Goal: Transaction & Acquisition: Obtain resource

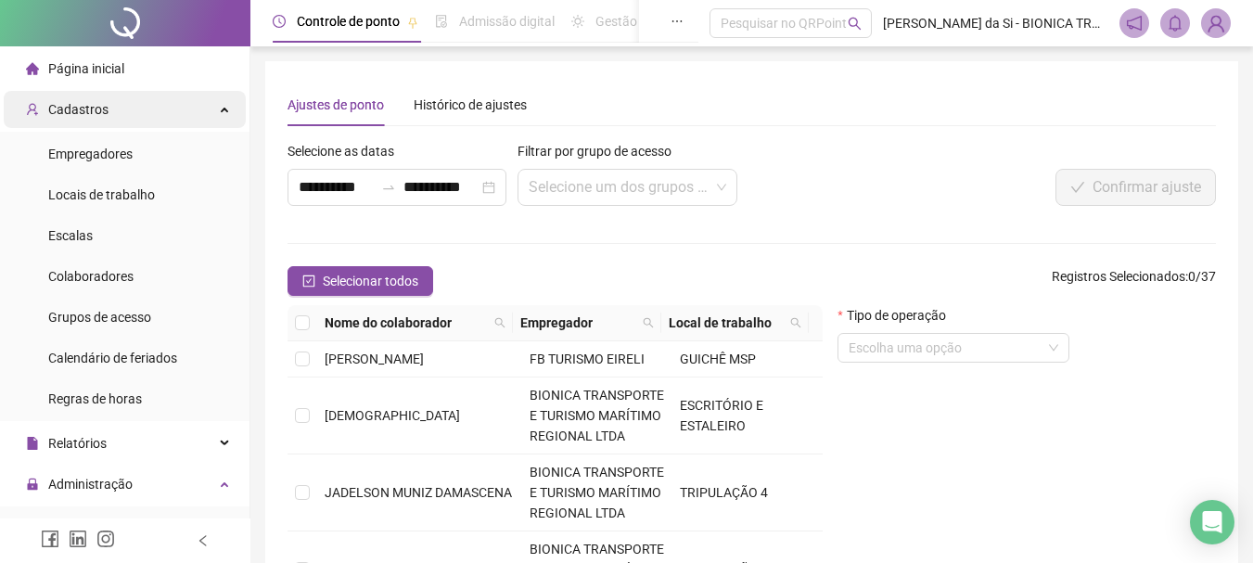
click at [94, 110] on span "Cadastros" at bounding box center [78, 109] width 60 height 15
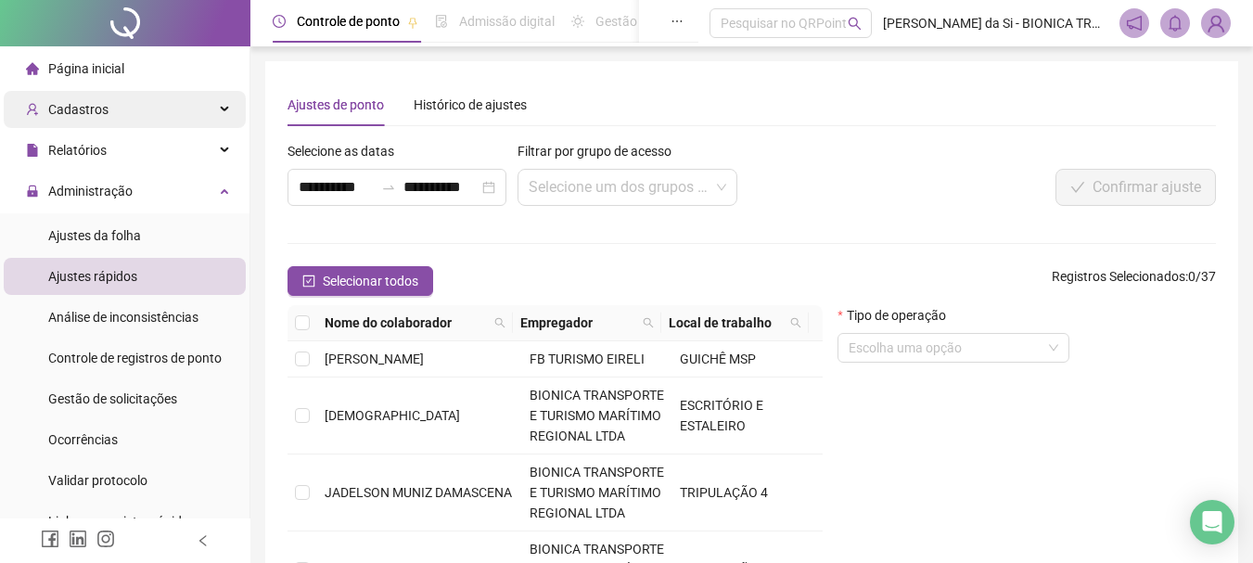
click at [96, 114] on span "Cadastros" at bounding box center [78, 109] width 60 height 15
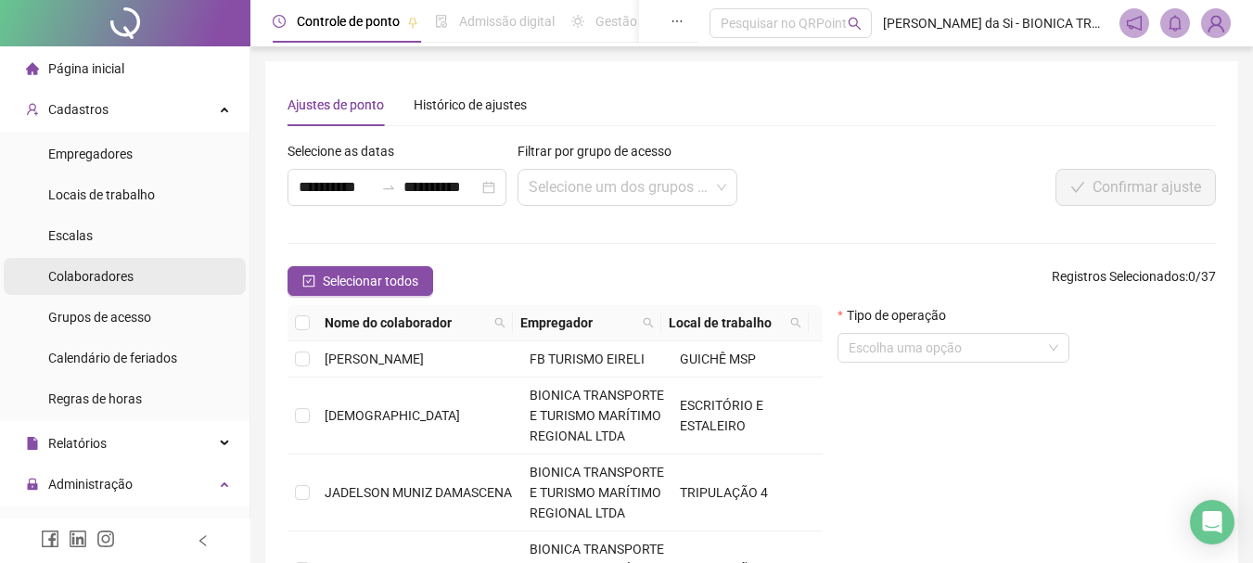
click at [135, 279] on li "Colaboradores" at bounding box center [125, 276] width 242 height 37
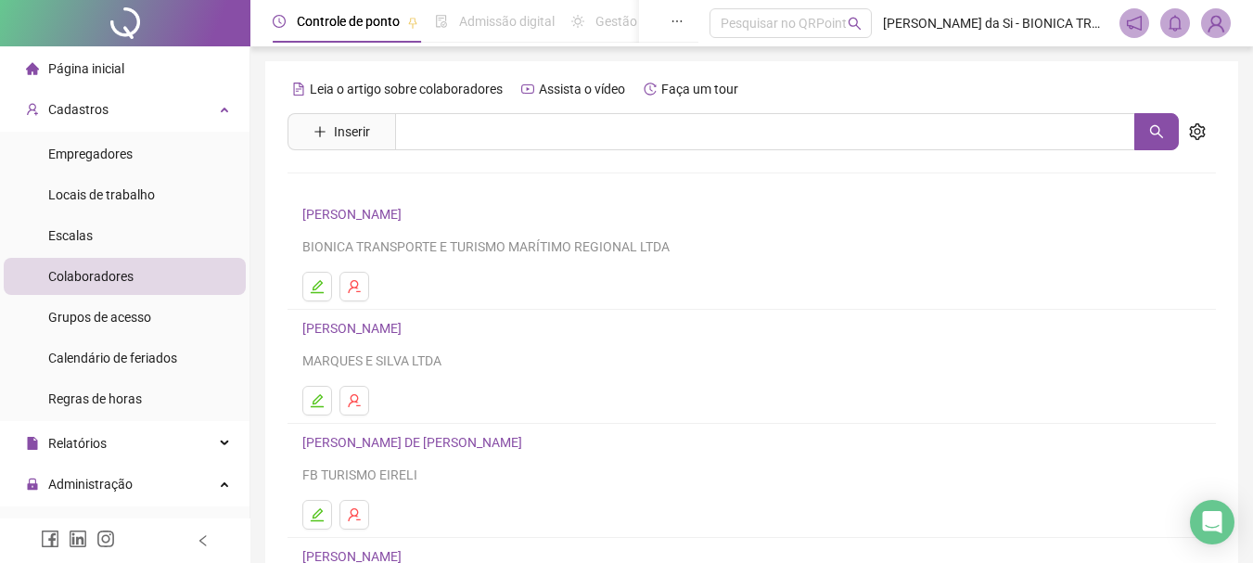
click at [579, 203] on li "[PERSON_NAME] ASSUNCAO BIONICA TRANSPORTE E TURISMO MARÍTIMO REGIONAL LTDA" at bounding box center [752, 253] width 928 height 114
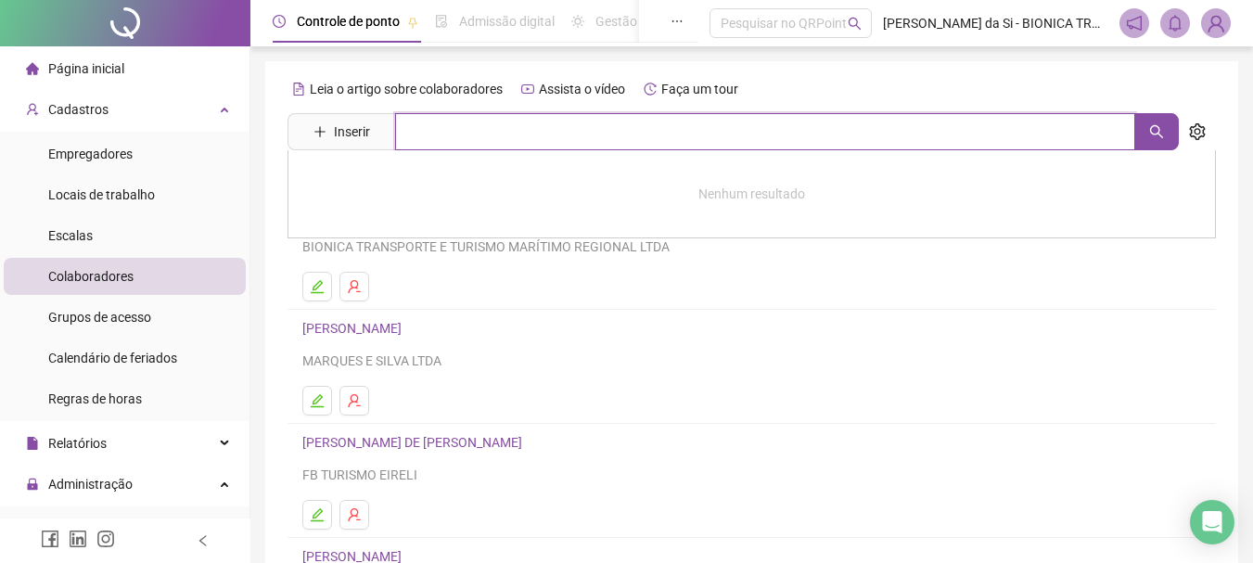
click at [624, 132] on input "text" at bounding box center [765, 131] width 740 height 37
type input "******"
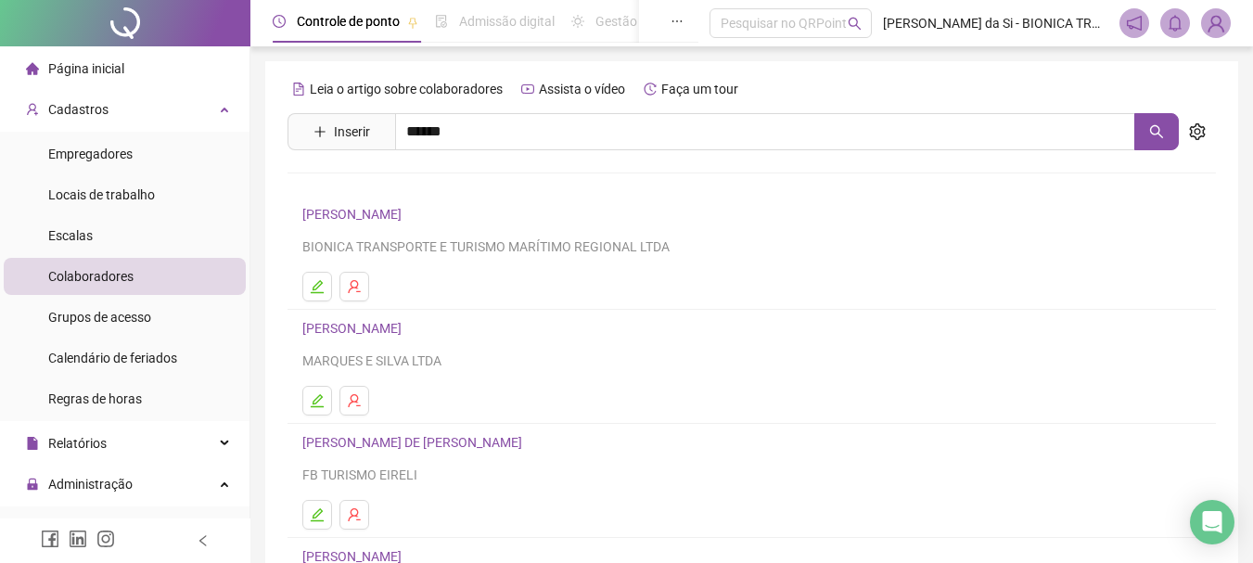
click at [421, 185] on link "[PERSON_NAME]" at bounding box center [371, 186] width 99 height 15
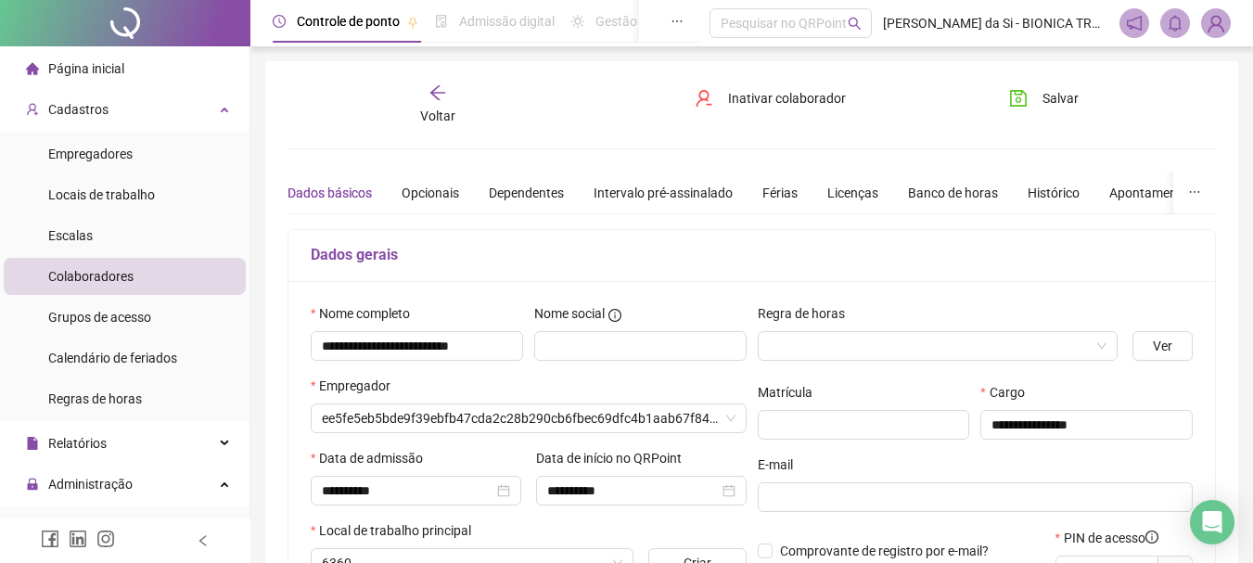
type input "**********"
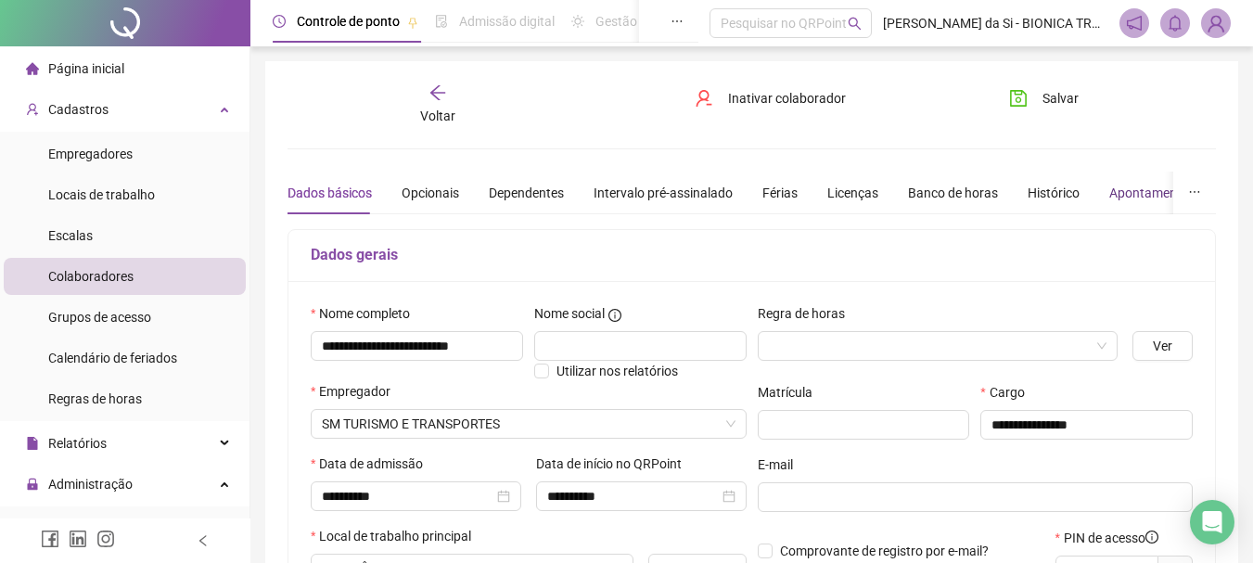
click at [1127, 199] on div "Apontamentos" at bounding box center [1152, 193] width 86 height 20
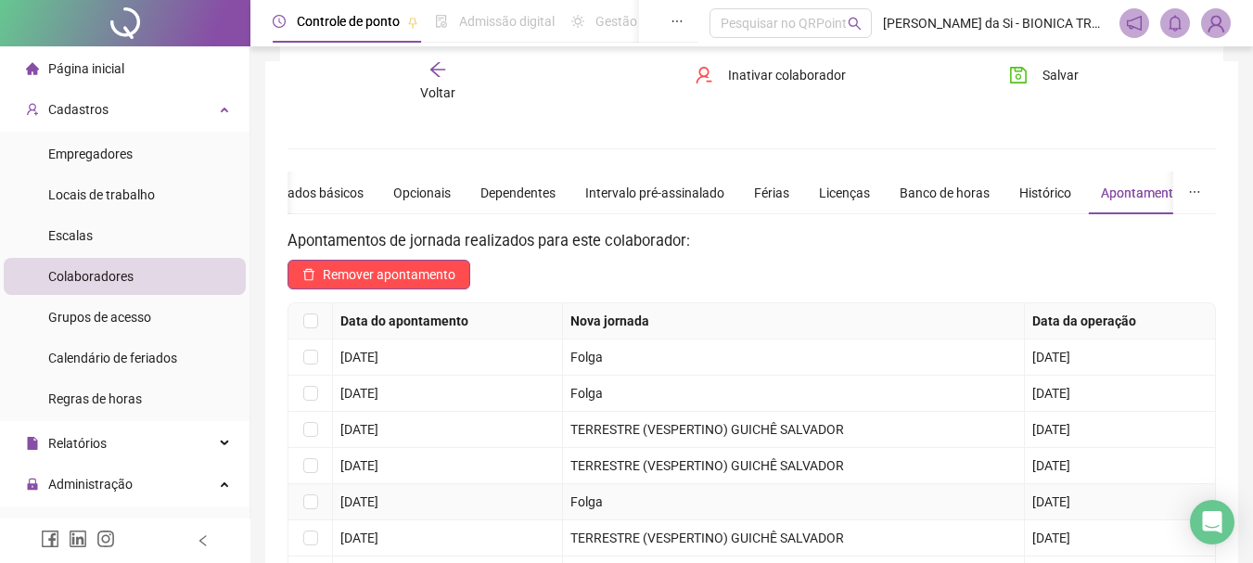
scroll to position [185, 0]
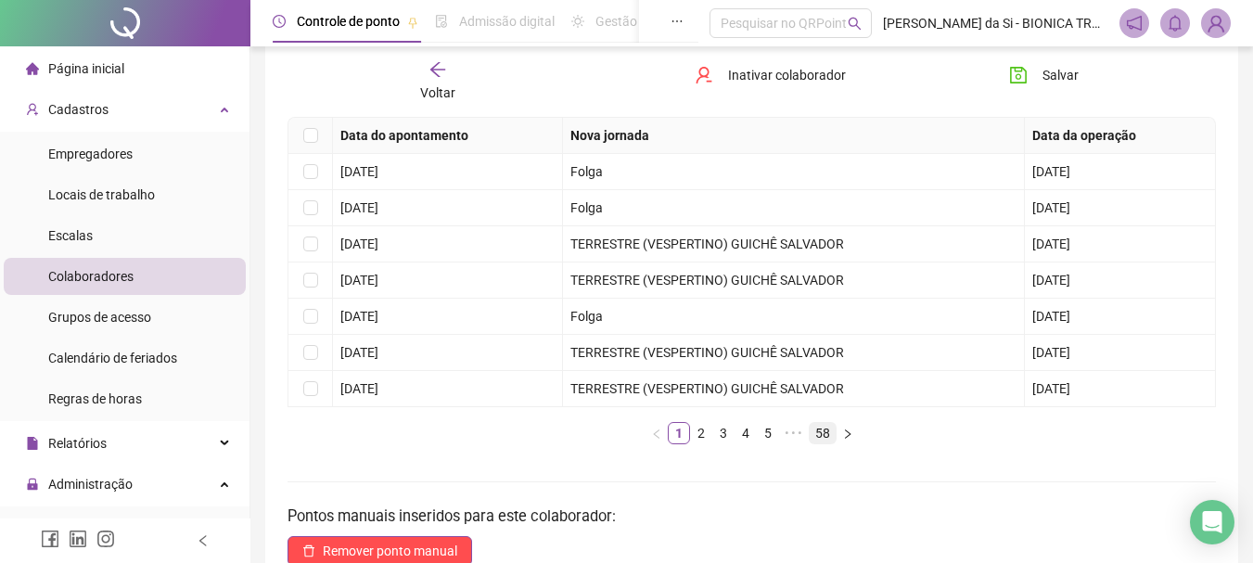
click at [827, 428] on link "58" at bounding box center [823, 433] width 26 height 20
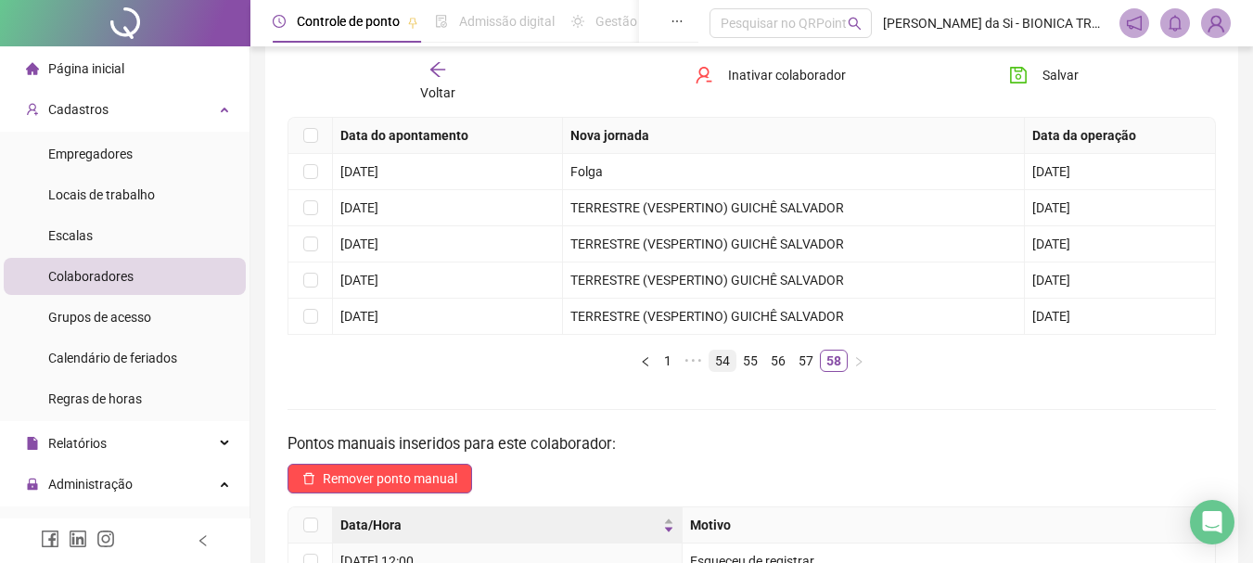
click at [721, 361] on link "54" at bounding box center [723, 361] width 26 height 20
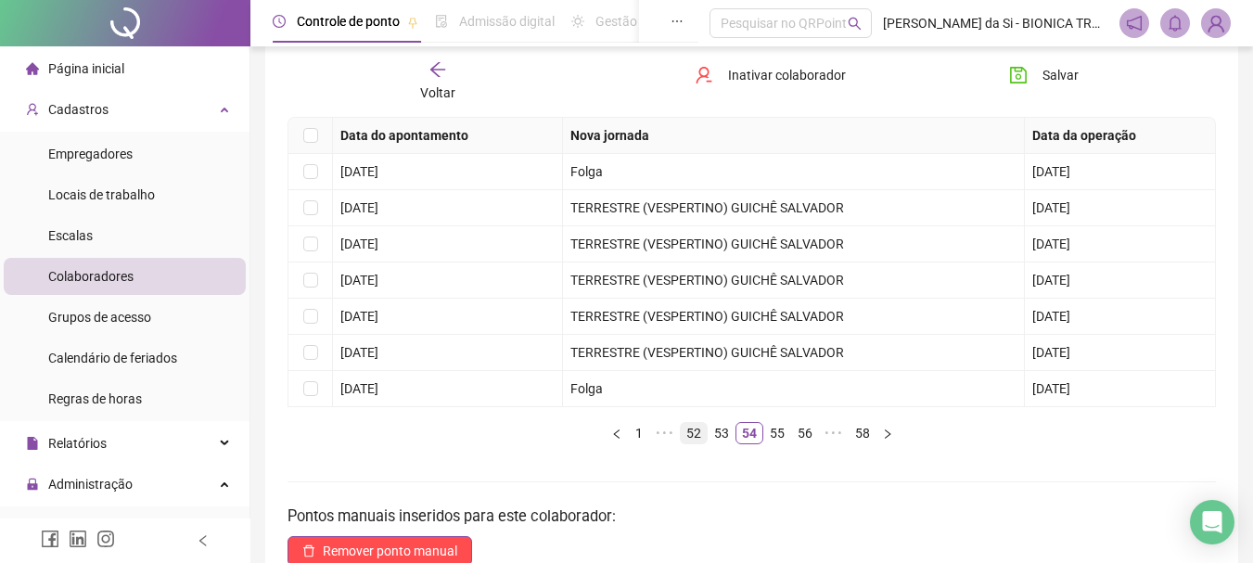
click at [694, 434] on link "52" at bounding box center [694, 433] width 26 height 20
click at [694, 434] on link "50" at bounding box center [694, 433] width 26 height 20
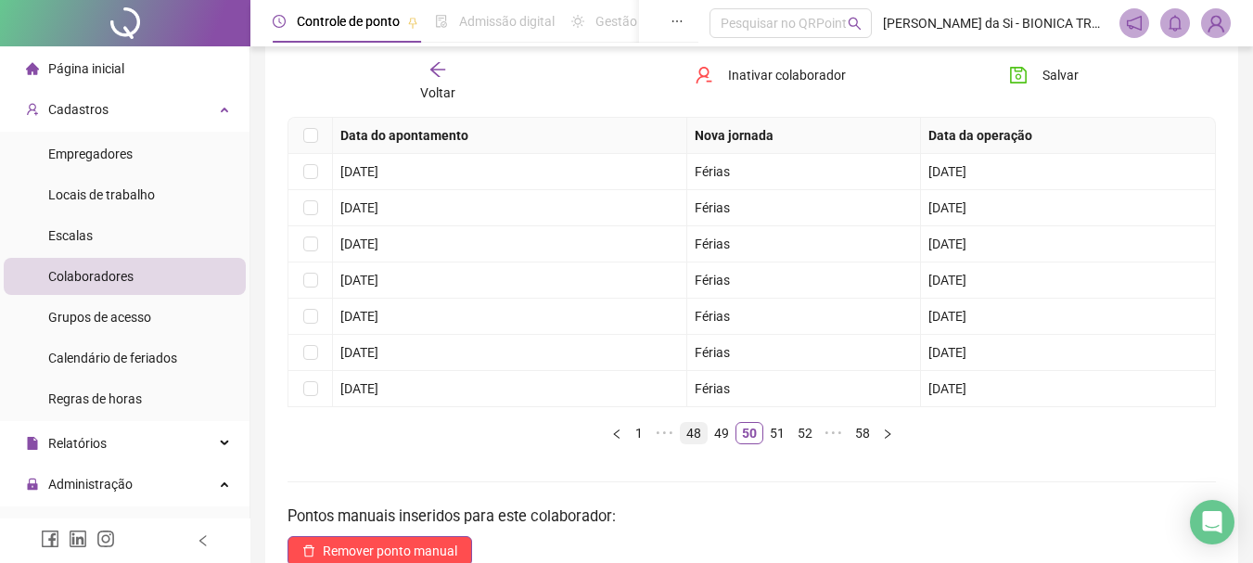
click at [694, 434] on link "48" at bounding box center [694, 433] width 26 height 20
click at [772, 440] on link "49" at bounding box center [777, 433] width 26 height 20
click at [772, 440] on link "50" at bounding box center [777, 433] width 26 height 20
click at [772, 439] on link "51" at bounding box center [777, 433] width 26 height 20
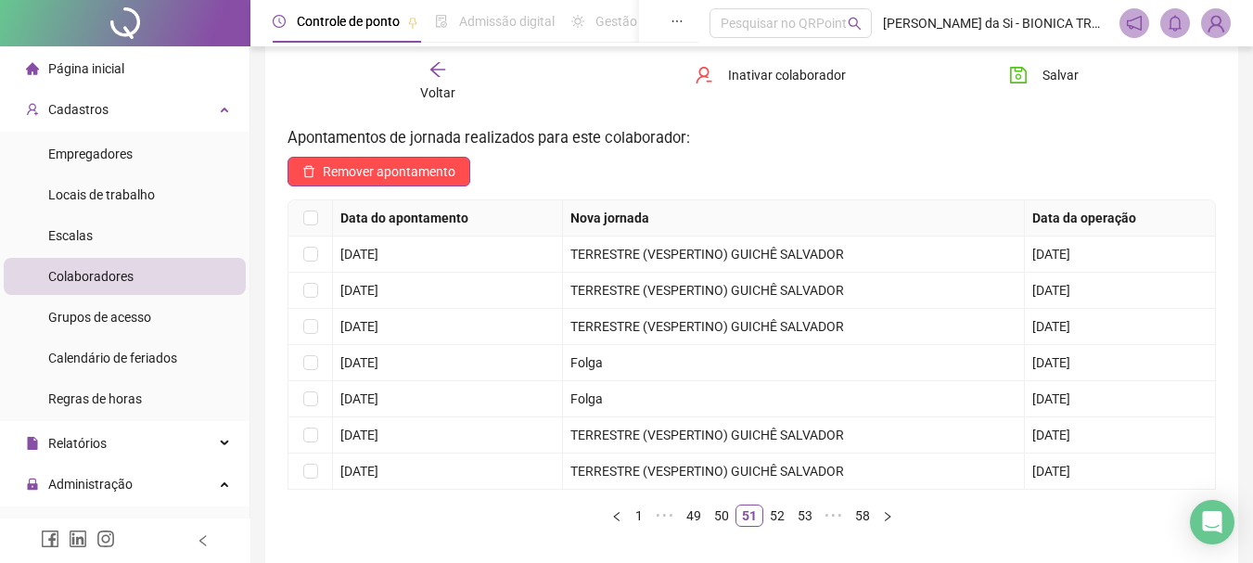
scroll to position [101, 0]
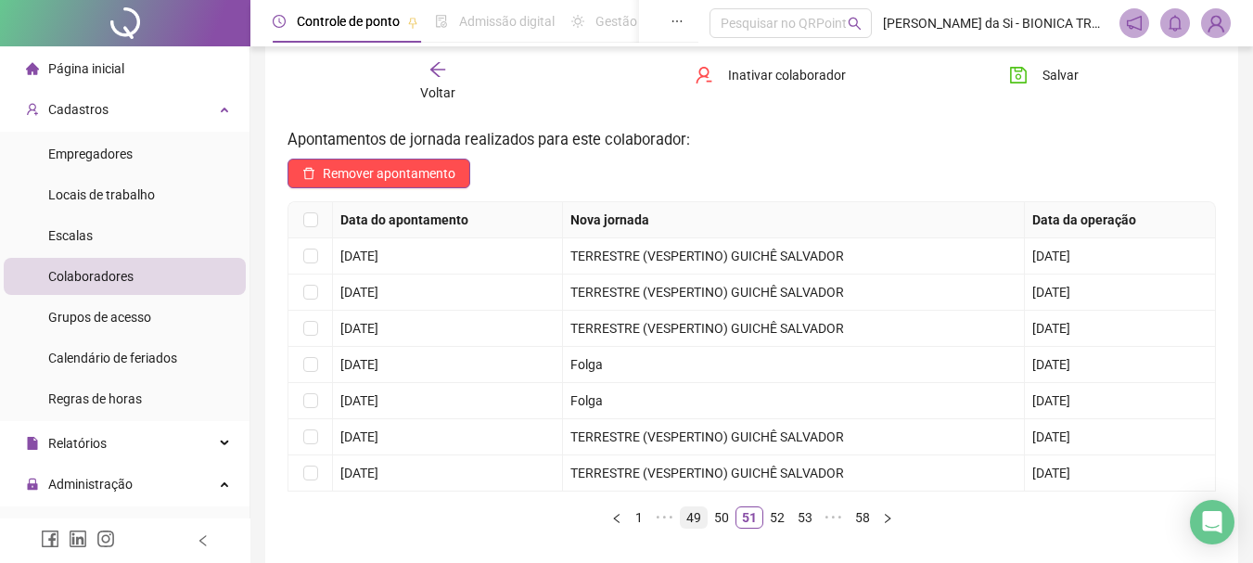
click at [704, 518] on link "49" at bounding box center [694, 517] width 26 height 20
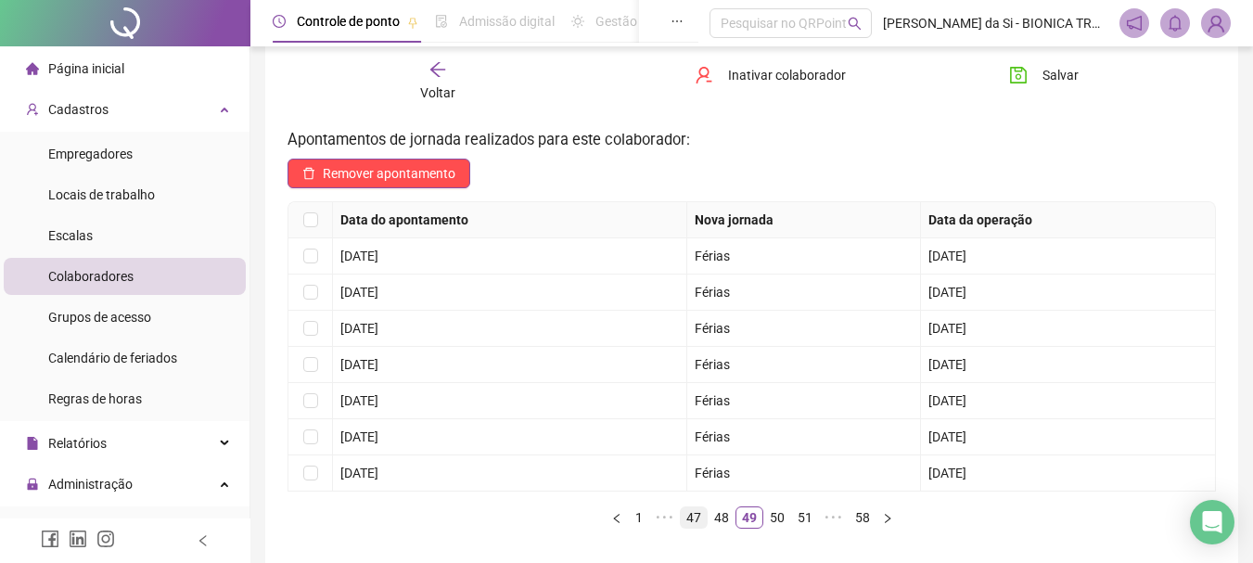
click at [700, 523] on link "47" at bounding box center [694, 517] width 26 height 20
click at [700, 523] on link "45" at bounding box center [694, 517] width 26 height 20
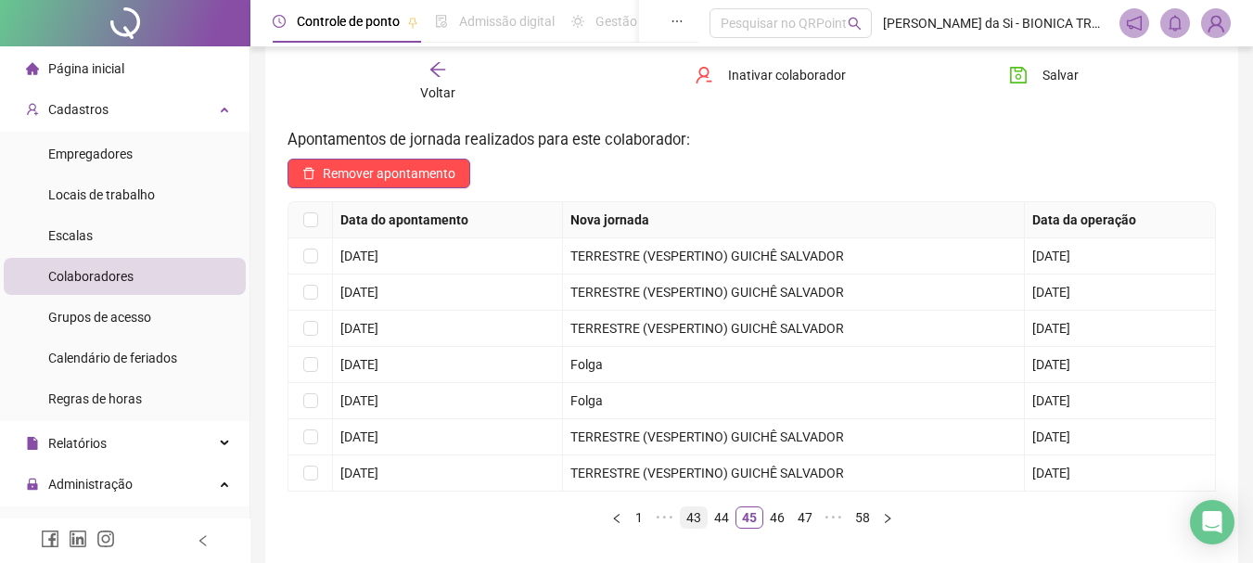
click at [700, 523] on link "43" at bounding box center [694, 517] width 26 height 20
click at [700, 523] on link "41" at bounding box center [694, 517] width 26 height 20
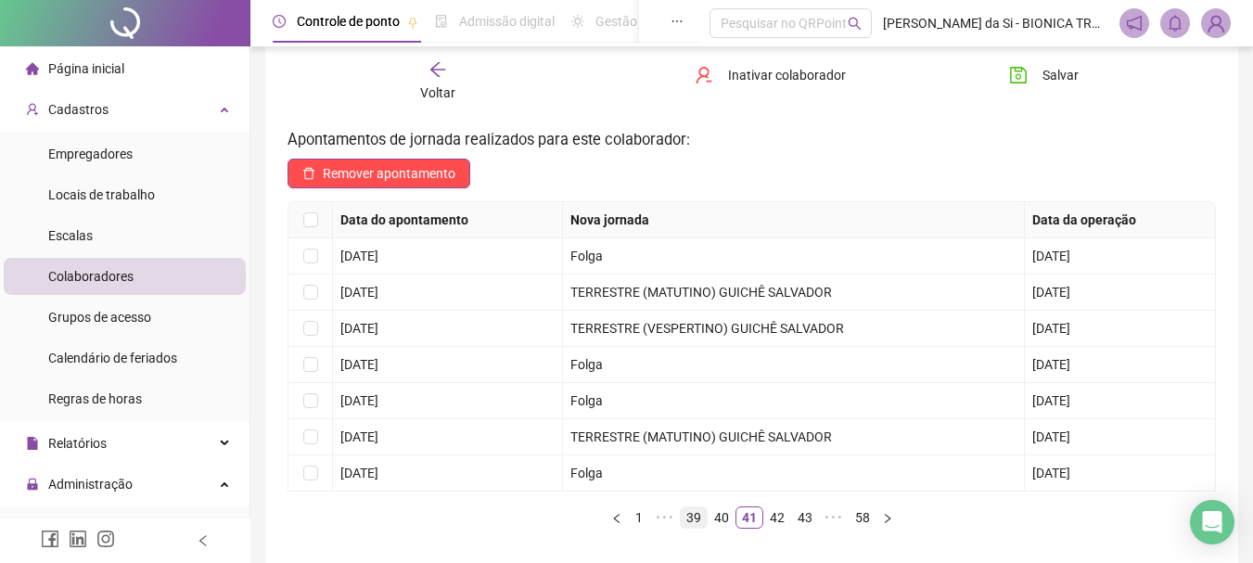
click at [700, 523] on link "39" at bounding box center [694, 517] width 26 height 20
click at [734, 498] on div "Data do apontamento Nova jornada Data da operação [DATE] Folga [DATE] [DATE] TE…" at bounding box center [752, 364] width 928 height 327
drag, startPoint x: 777, startPoint y: 529, endPoint x: 754, endPoint y: 532, distance: 23.5
click at [769, 530] on div "Data do apontamento Nova jornada Data da operação [DATE] Folga [DATE] [DATE] TE…" at bounding box center [752, 372] width 928 height 342
click at [774, 518] on link "40" at bounding box center [777, 517] width 26 height 20
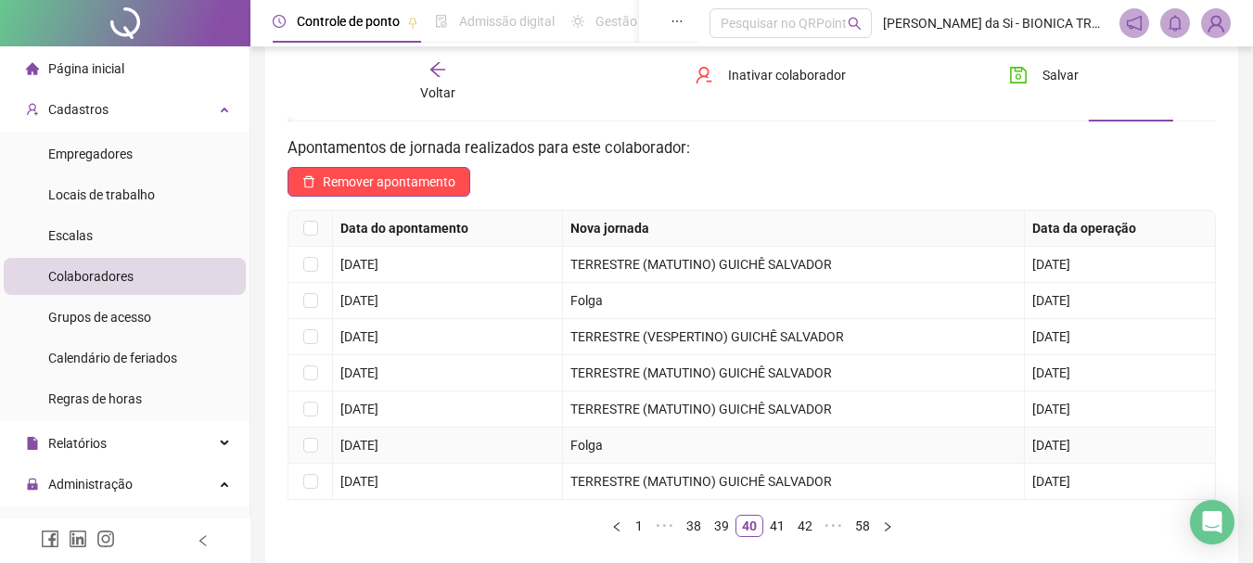
scroll to position [185, 0]
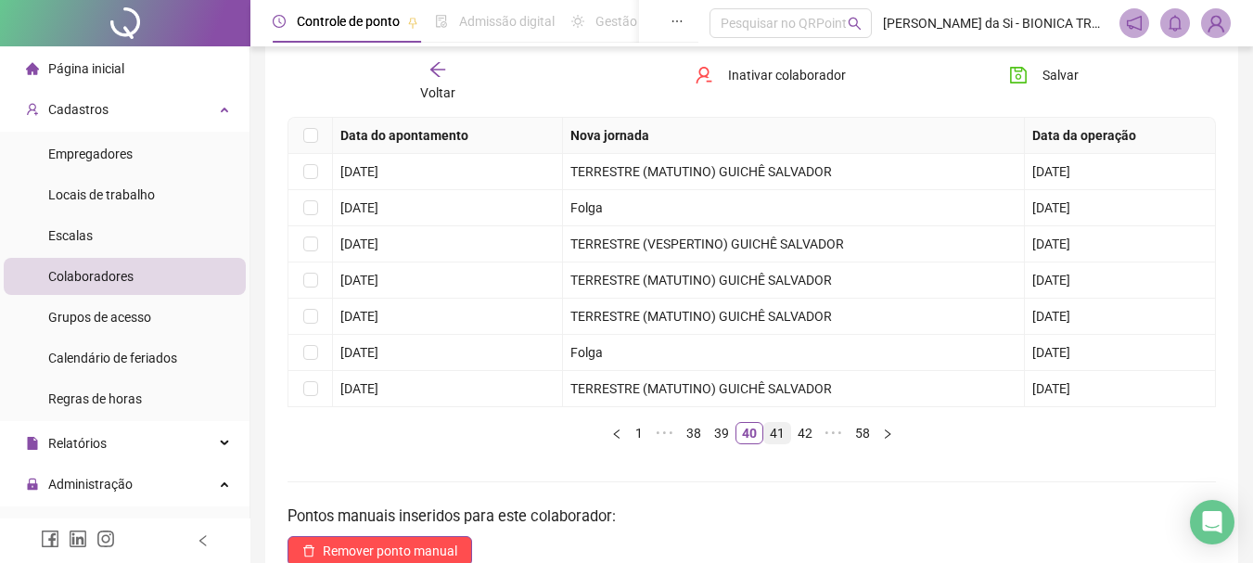
click at [776, 439] on link "41" at bounding box center [777, 433] width 26 height 20
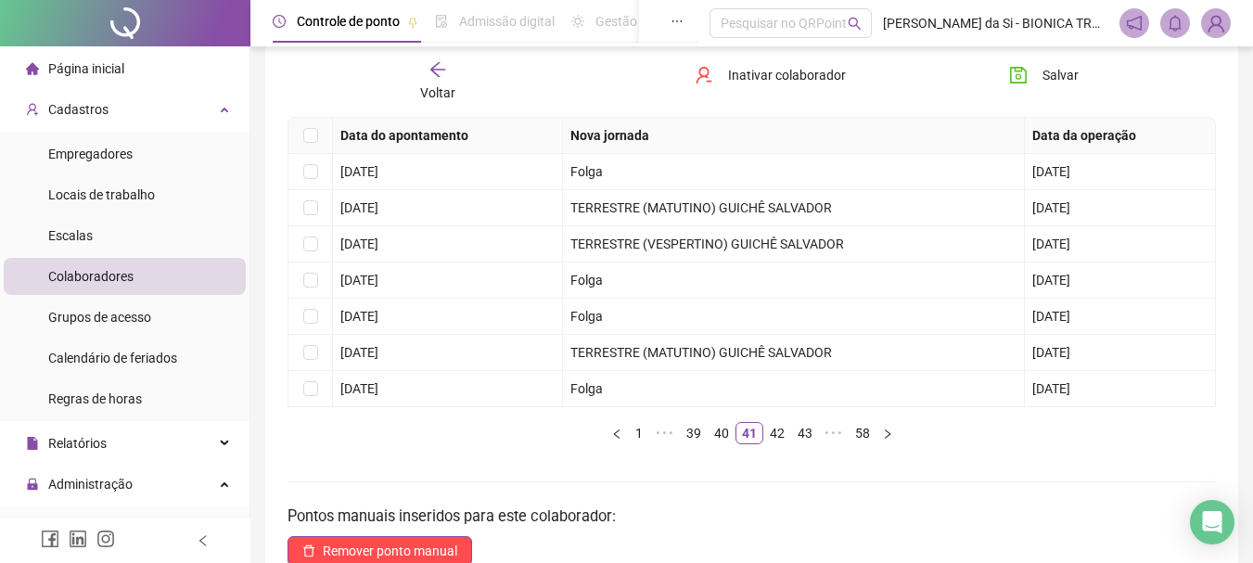
click at [439, 72] on icon "arrow-left" at bounding box center [437, 69] width 19 height 19
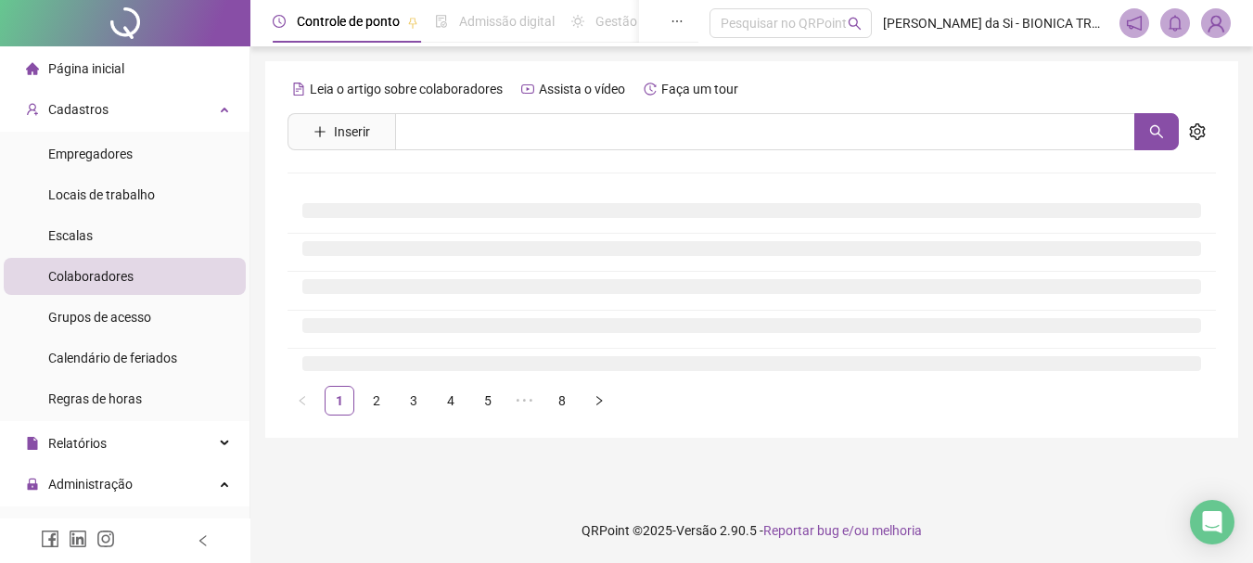
scroll to position [0, 0]
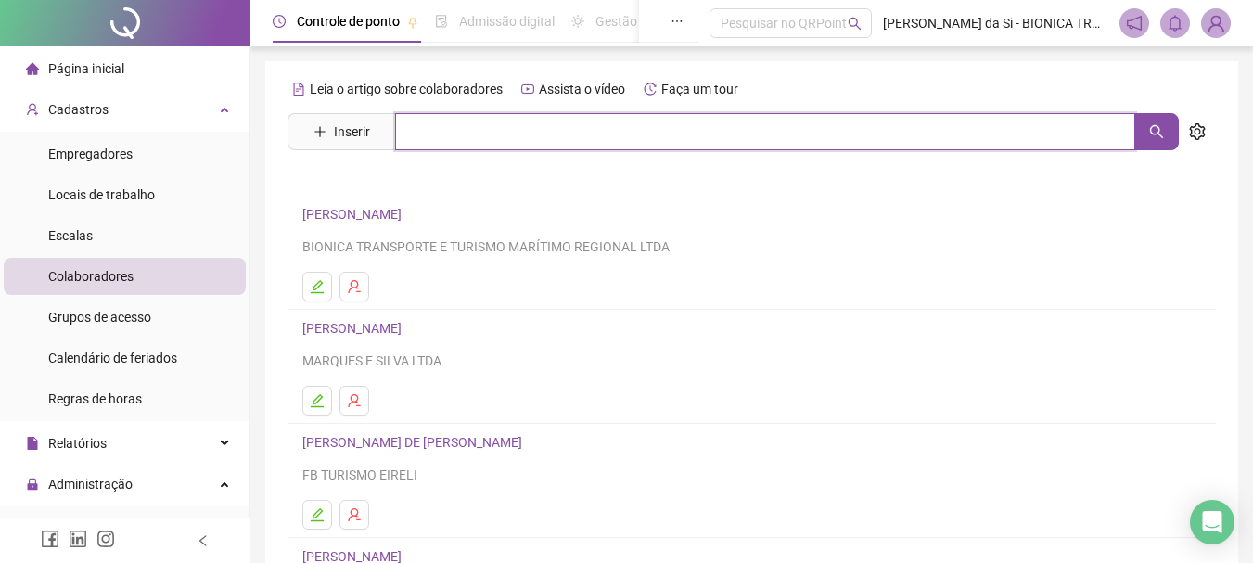
click at [448, 133] on input "text" at bounding box center [765, 131] width 740 height 37
type input "******"
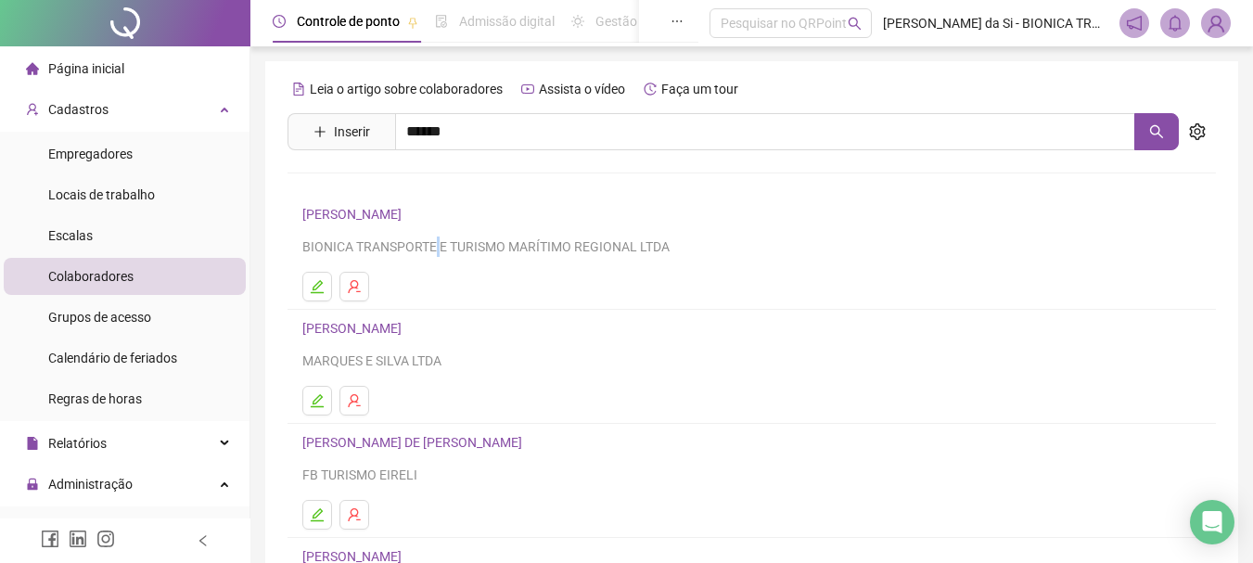
drag, startPoint x: 433, startPoint y: 230, endPoint x: 454, endPoint y: 205, distance: 32.9
click at [445, 217] on div "Leia o artigo sobre colaboradores Assista o vídeo Faça um tour Inserir ****** […" at bounding box center [752, 434] width 928 height 721
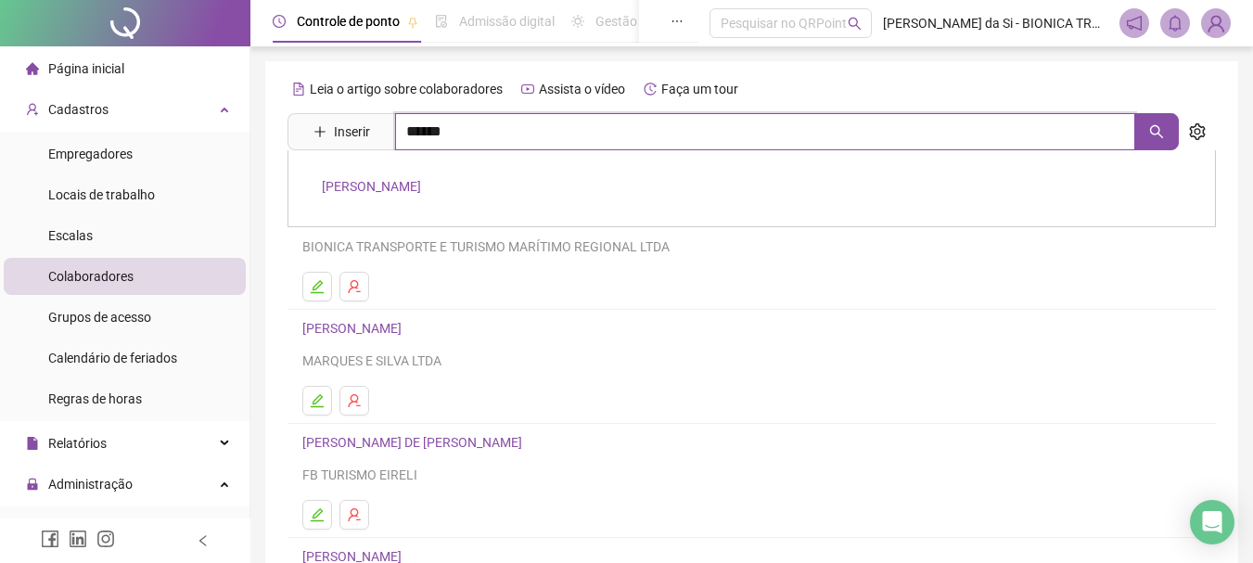
click at [506, 134] on input "******" at bounding box center [765, 131] width 740 height 37
click at [421, 191] on link "[PERSON_NAME]" at bounding box center [371, 186] width 99 height 15
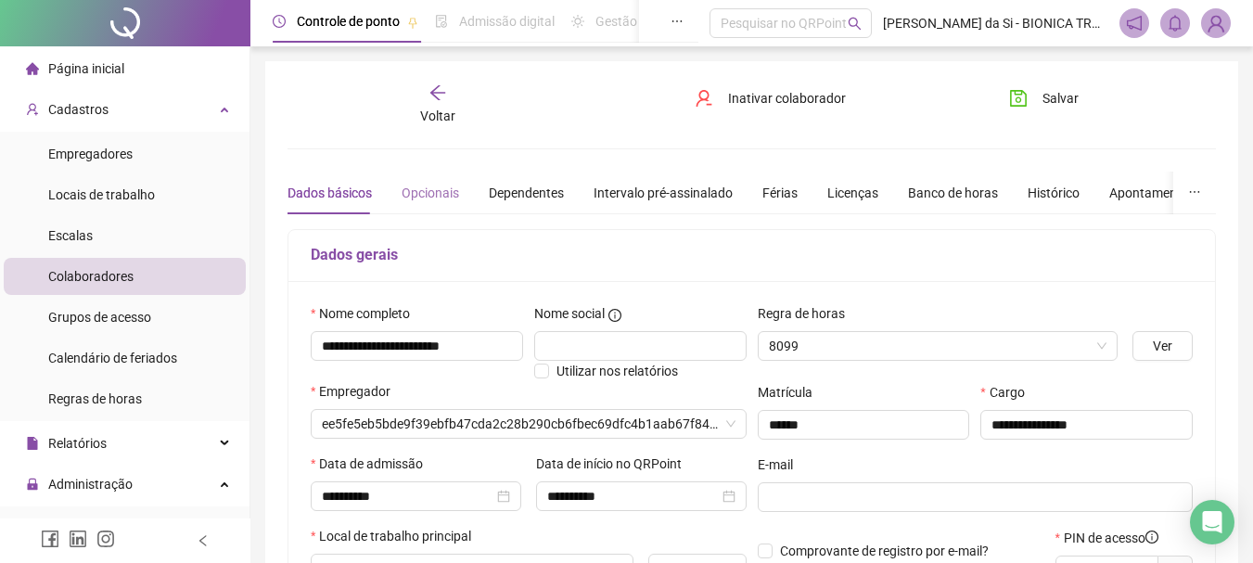
type input "**********"
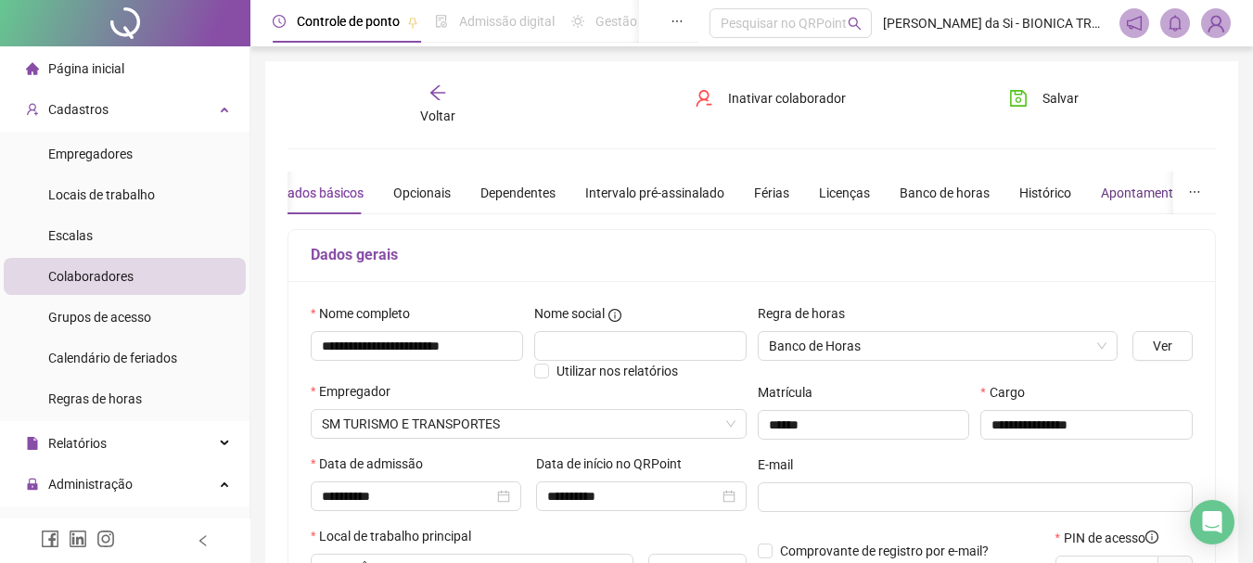
click at [1124, 191] on div "Apontamentos" at bounding box center [1144, 193] width 86 height 20
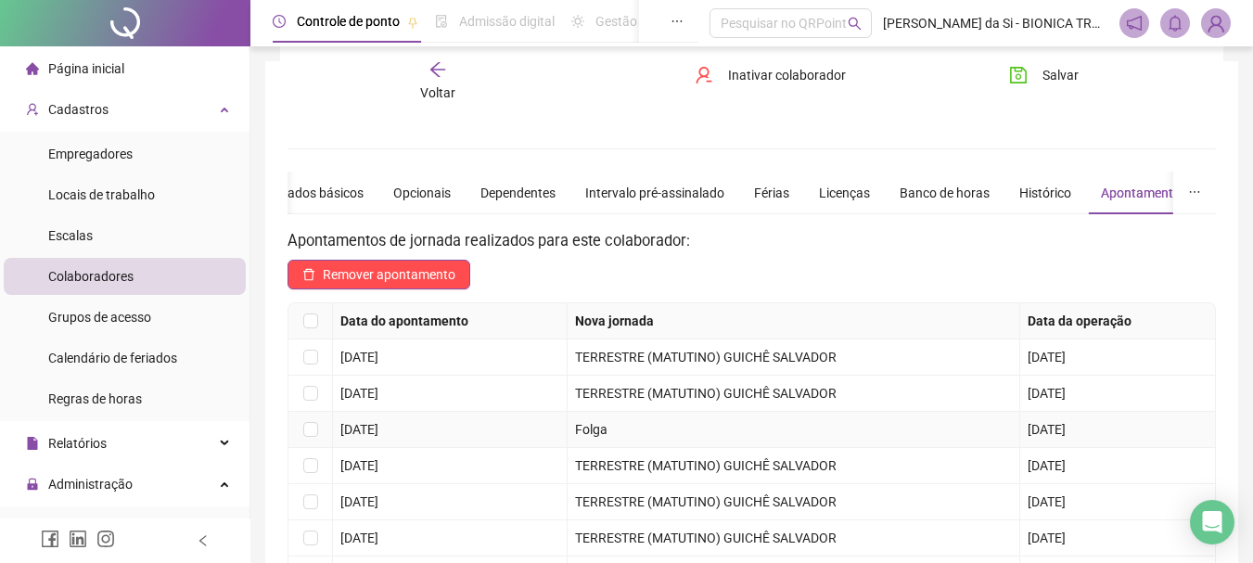
scroll to position [185, 0]
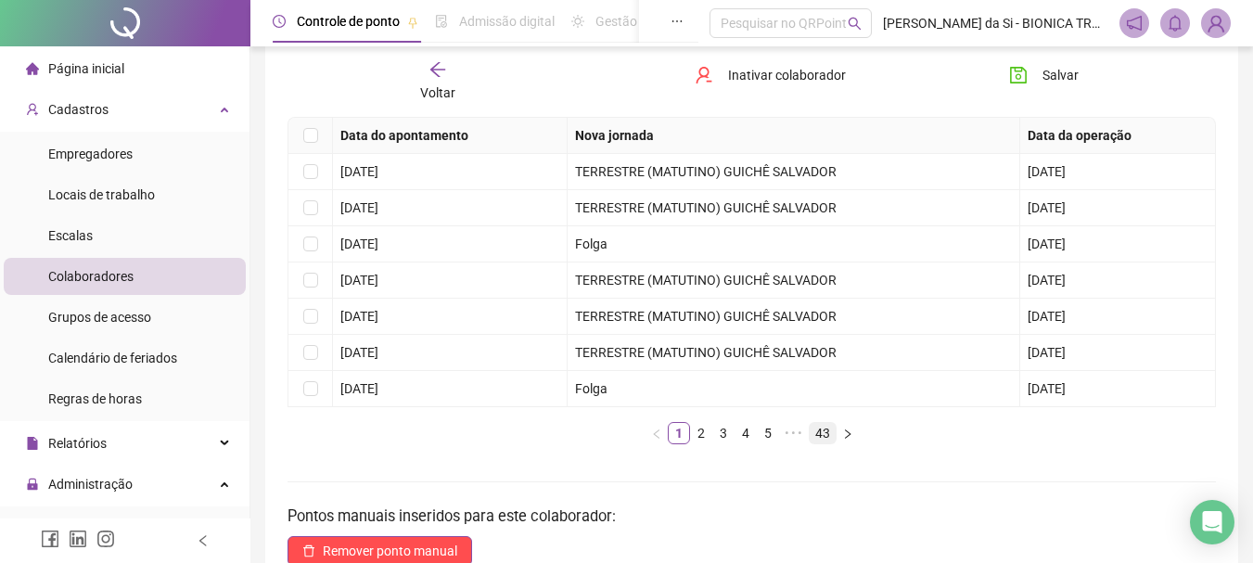
click at [819, 429] on link "43" at bounding box center [823, 433] width 26 height 20
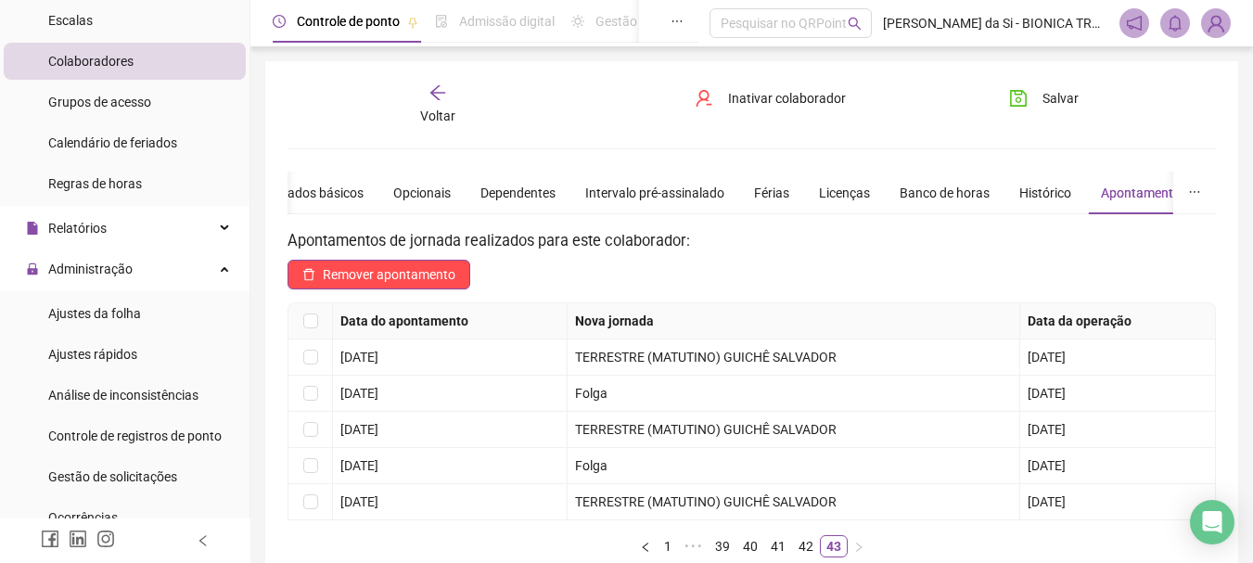
scroll to position [190, 0]
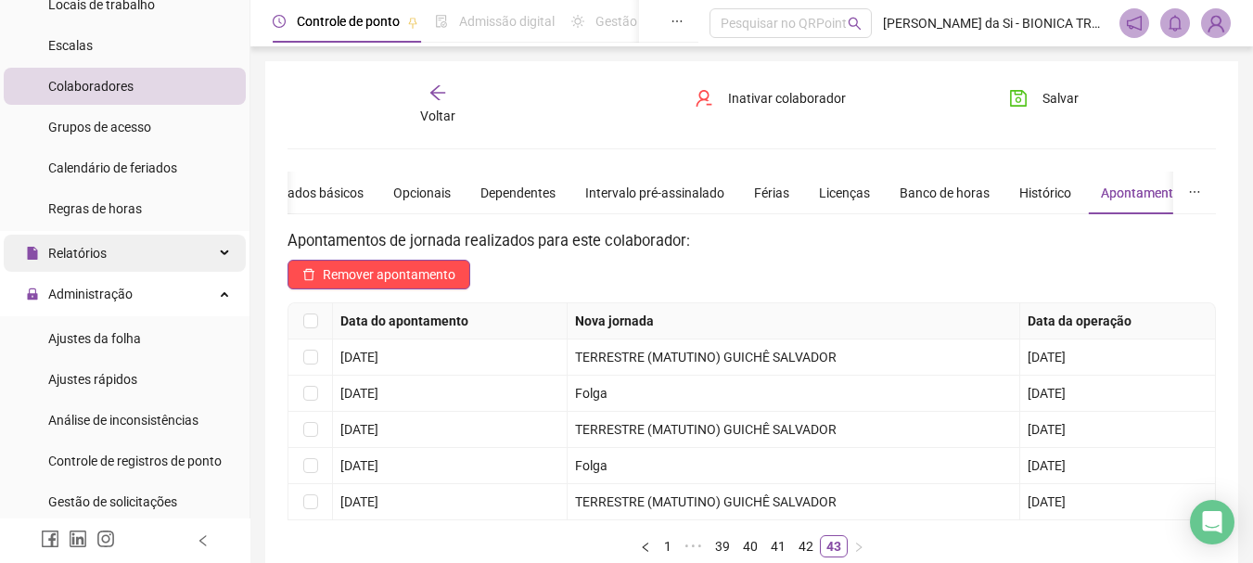
click at [107, 248] on div "Relatórios" at bounding box center [125, 253] width 242 height 37
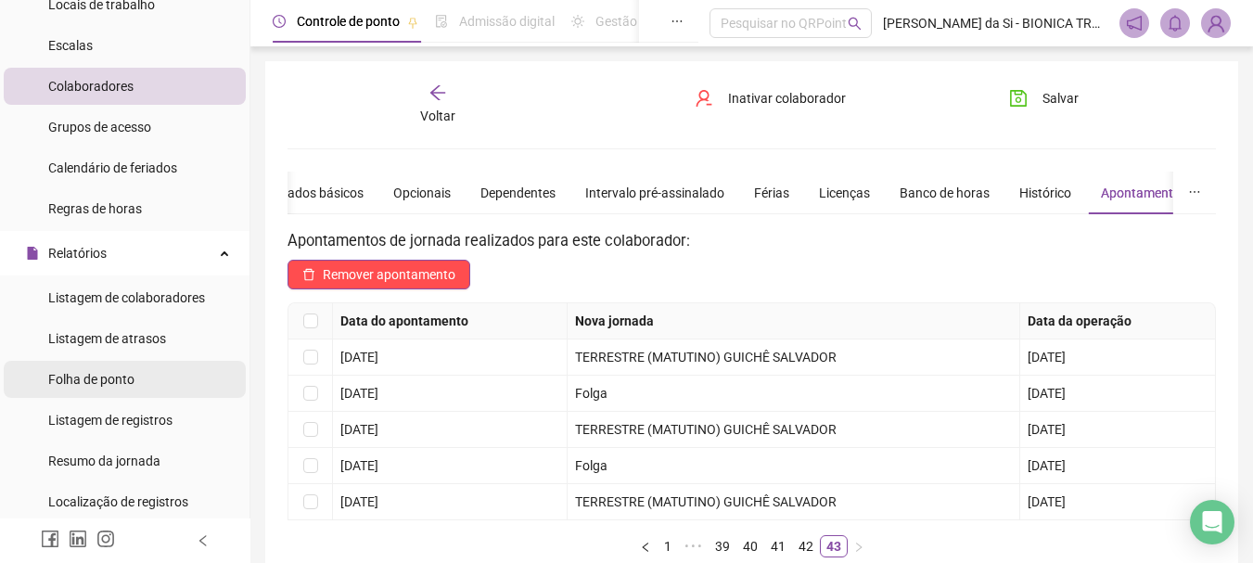
click at [112, 374] on span "Folha de ponto" at bounding box center [91, 379] width 86 height 15
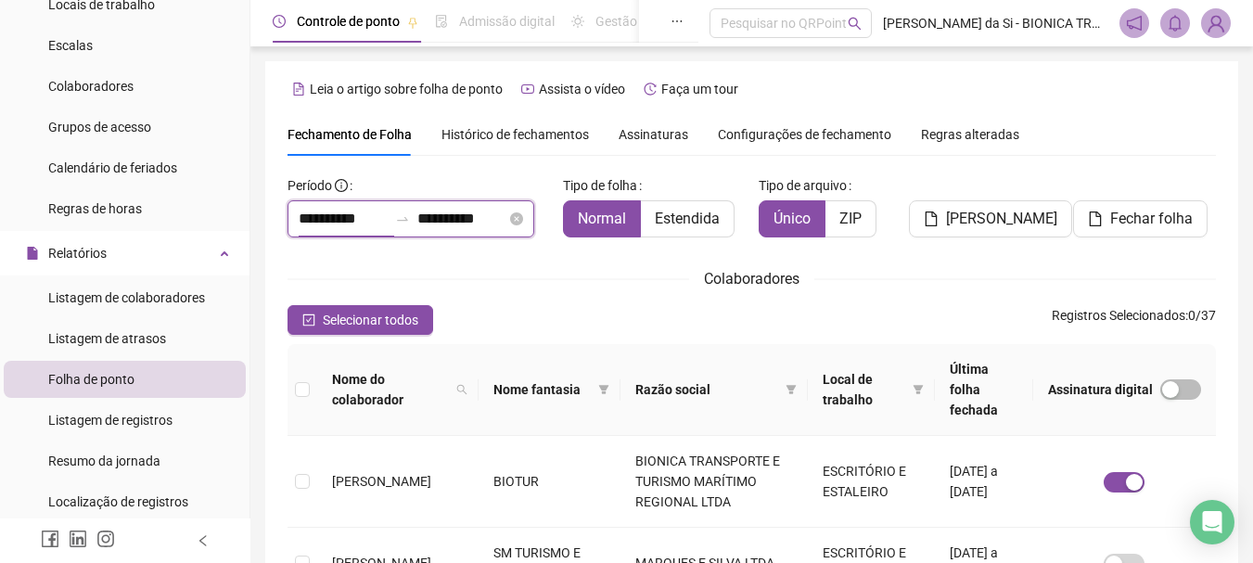
click at [380, 224] on input "**********" at bounding box center [343, 219] width 89 height 22
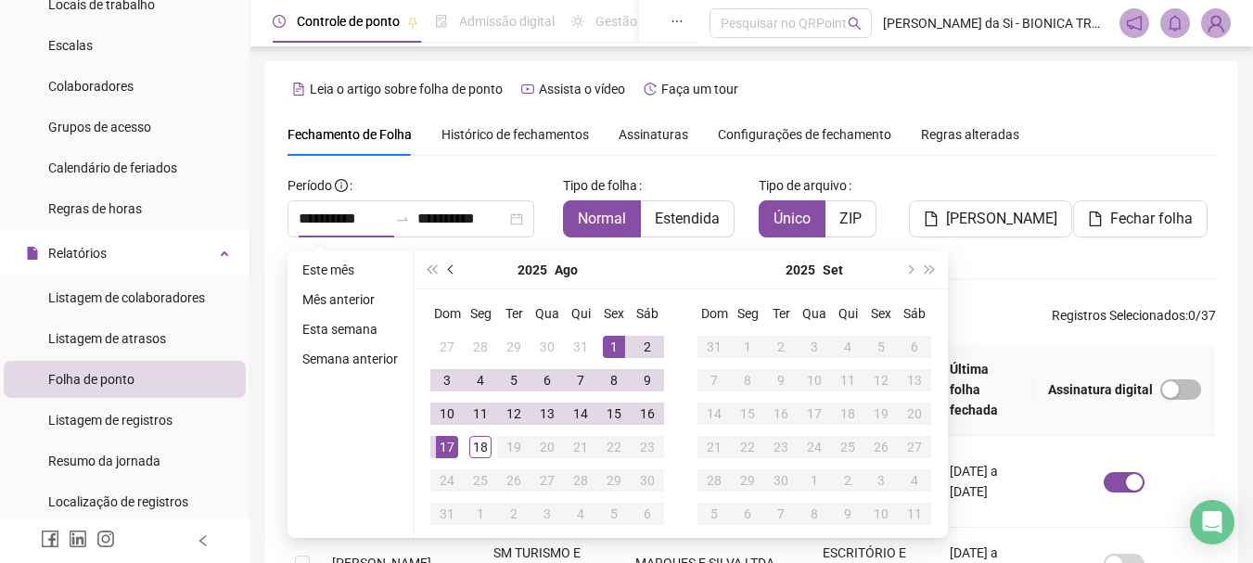
click at [443, 265] on button "prev-year" at bounding box center [451, 269] width 20 height 37
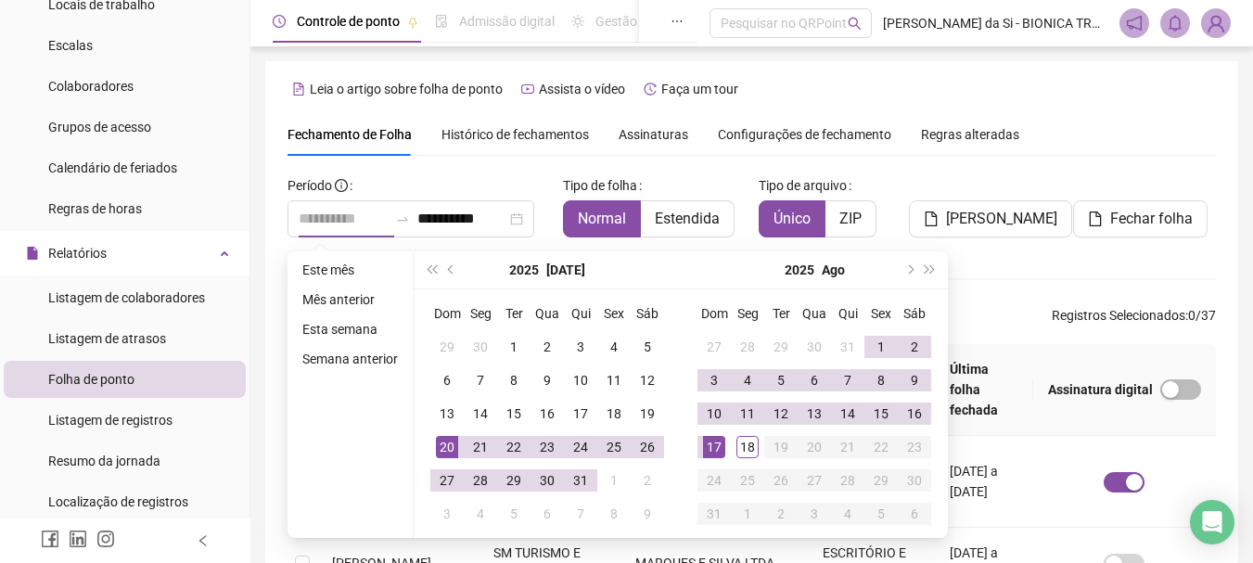
type input "**********"
click at [443, 443] on div "20" at bounding box center [447, 447] width 22 height 22
type input "**********"
click at [751, 447] on div "18" at bounding box center [747, 447] width 22 height 22
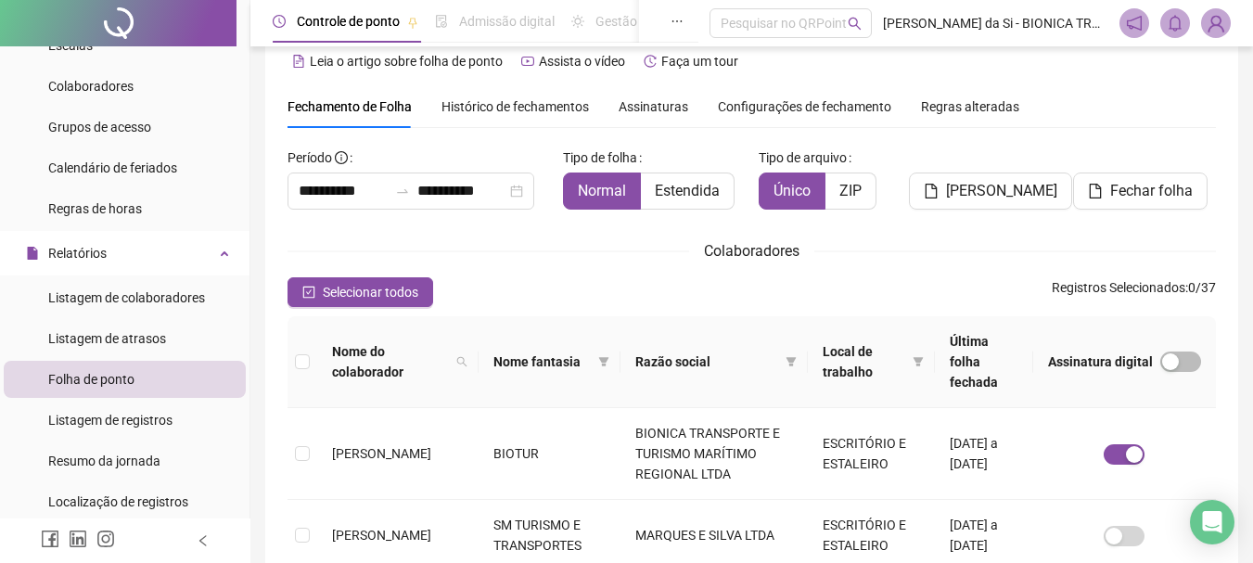
scroll to position [22, 0]
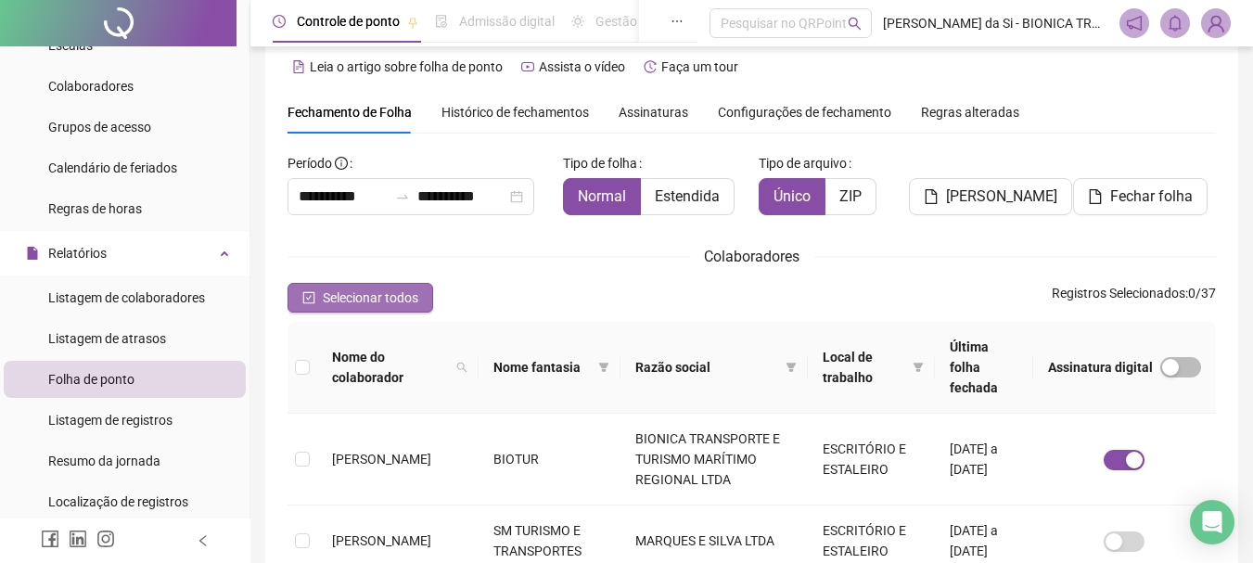
click at [381, 300] on span "Selecionar todos" at bounding box center [371, 298] width 96 height 20
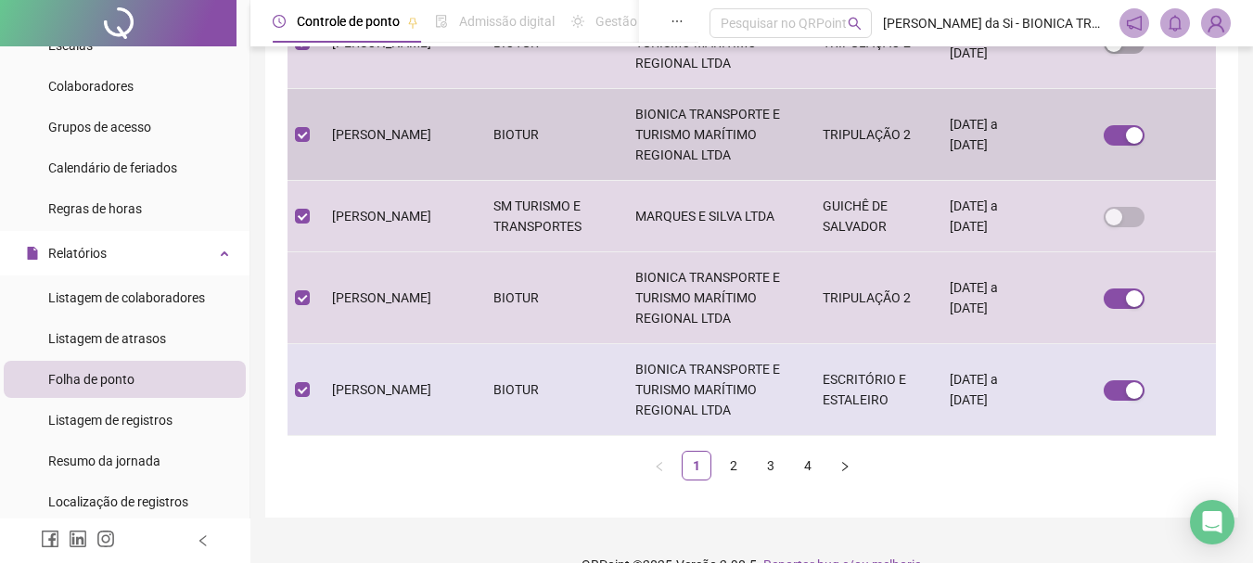
scroll to position [871, 0]
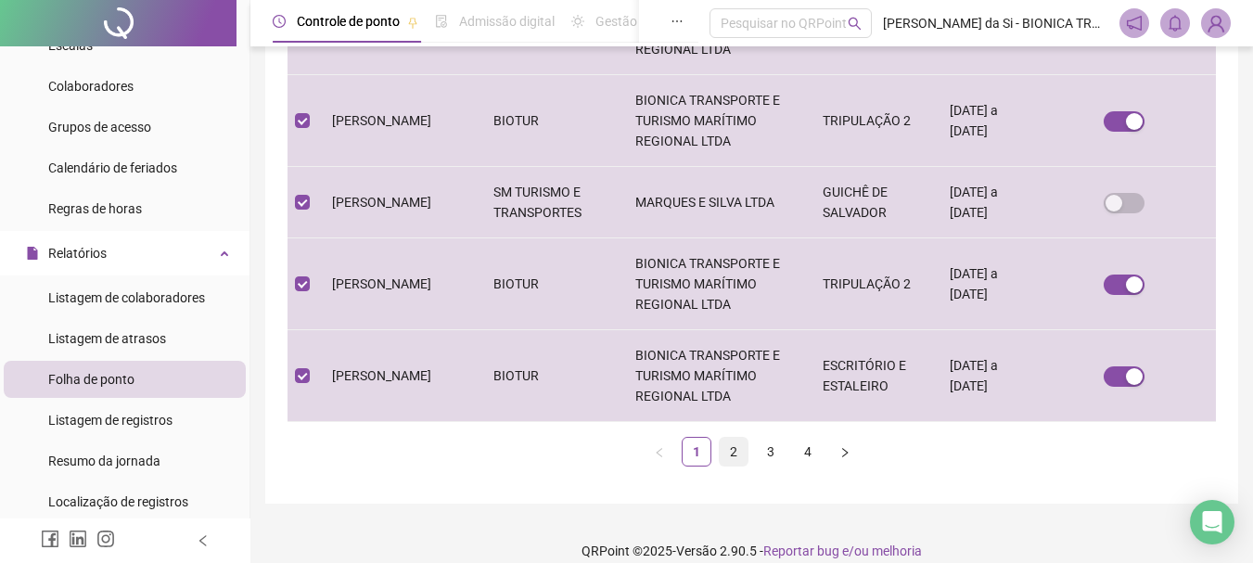
click at [731, 438] on link "2" at bounding box center [734, 452] width 28 height 28
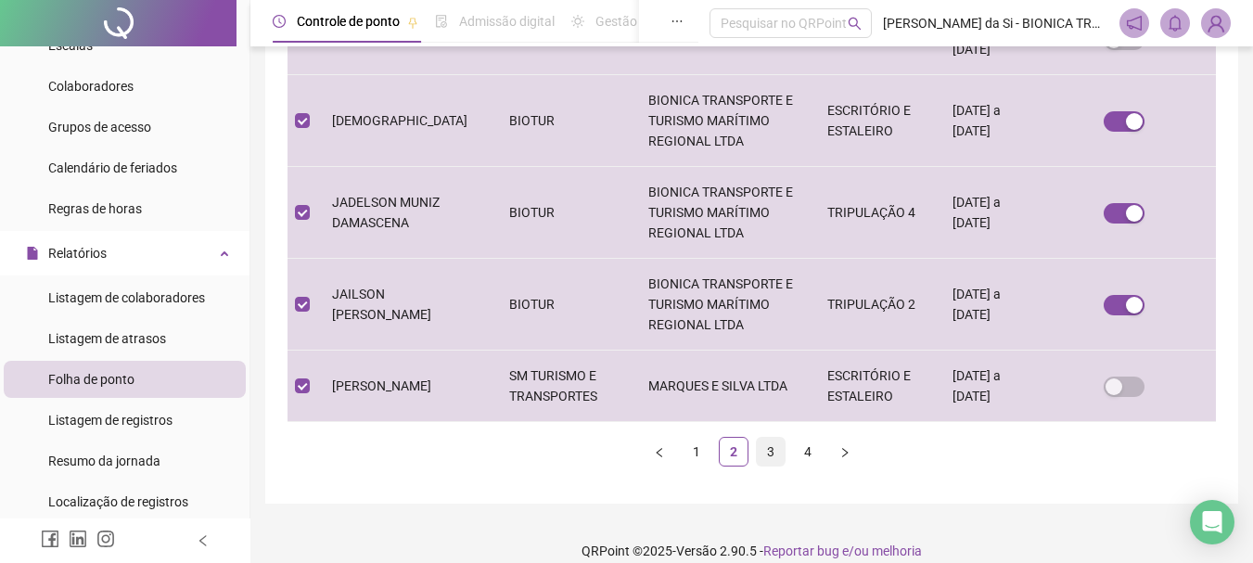
click at [775, 439] on link "3" at bounding box center [771, 452] width 28 height 28
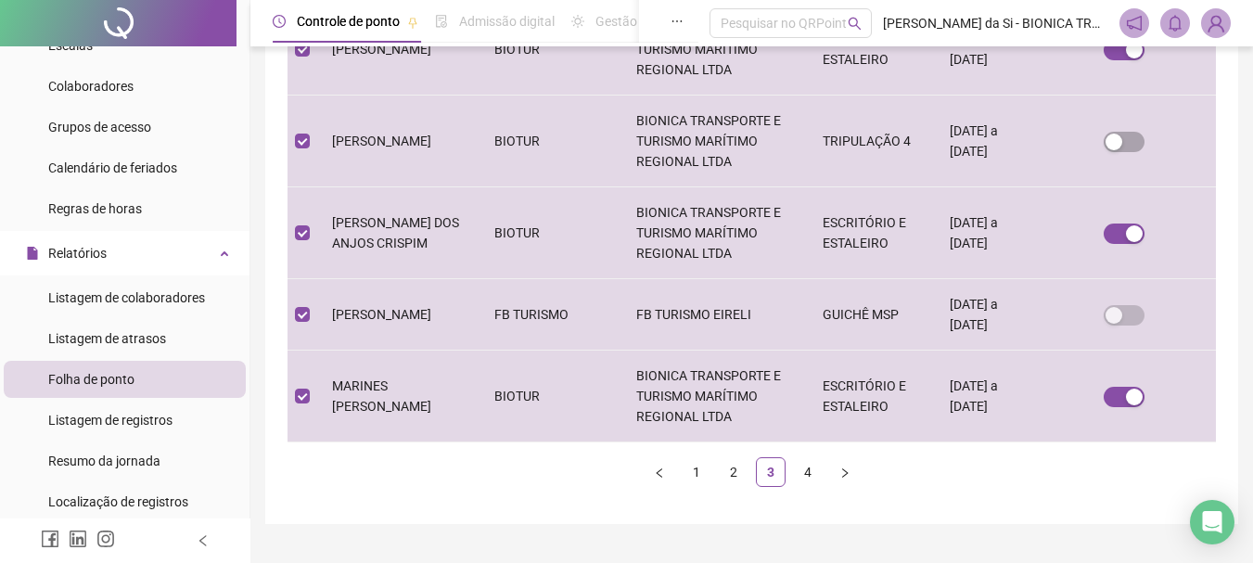
drag, startPoint x: 809, startPoint y: 447, endPoint x: 819, endPoint y: 461, distance: 17.3
click at [819, 460] on link "4" at bounding box center [808, 472] width 28 height 28
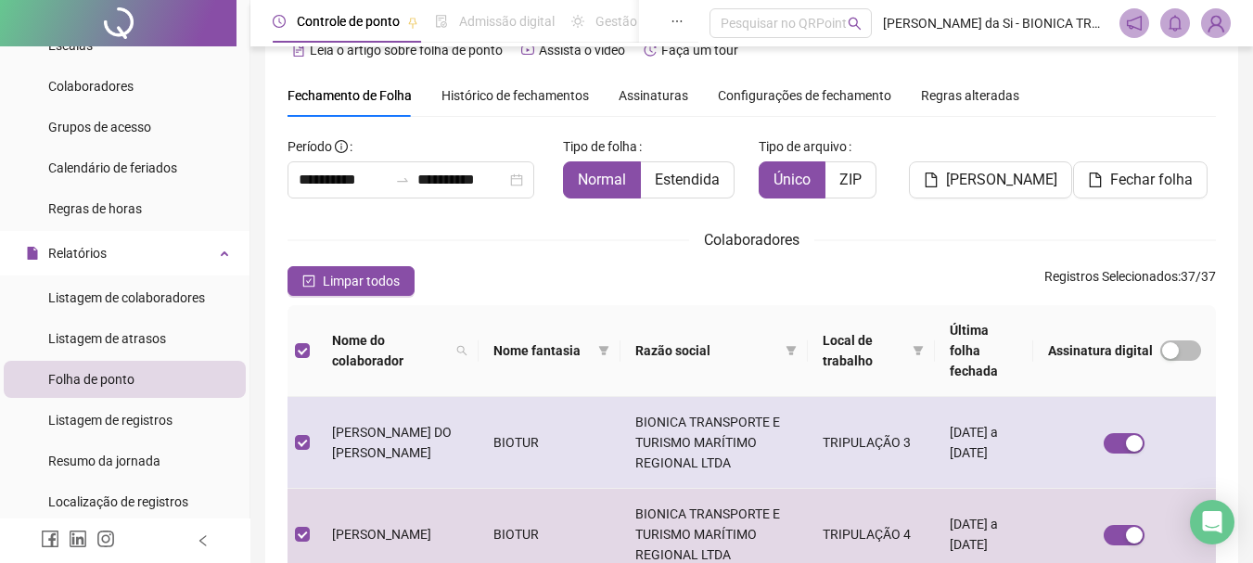
scroll to position [0, 0]
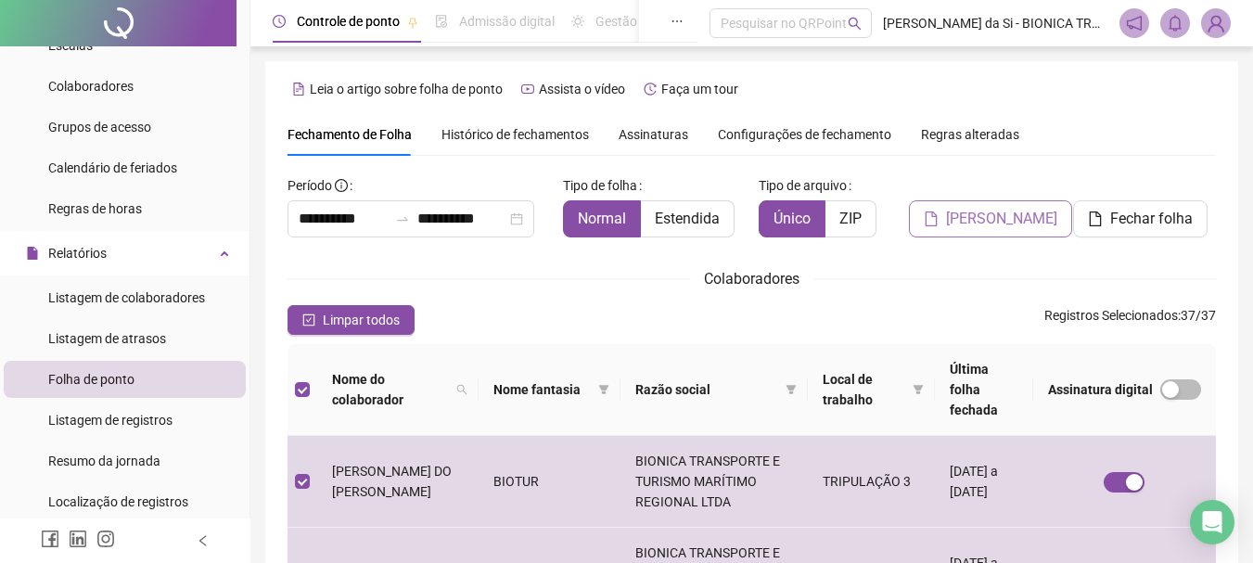
click at [989, 218] on span "[PERSON_NAME]" at bounding box center [1001, 219] width 111 height 22
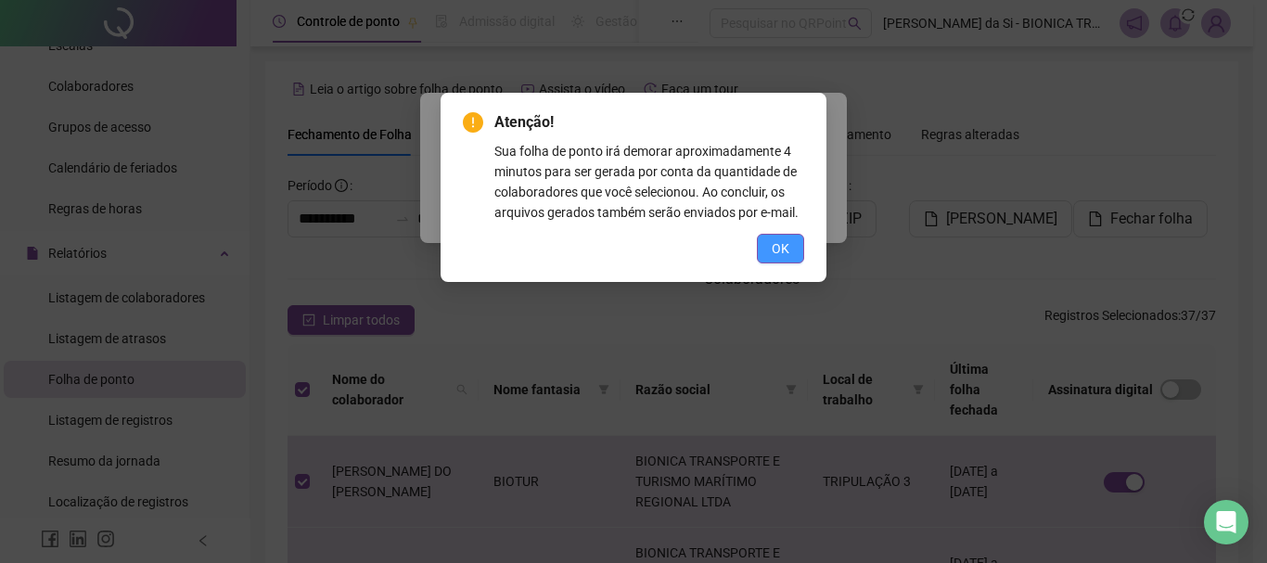
click at [786, 245] on span "OK" at bounding box center [781, 248] width 18 height 20
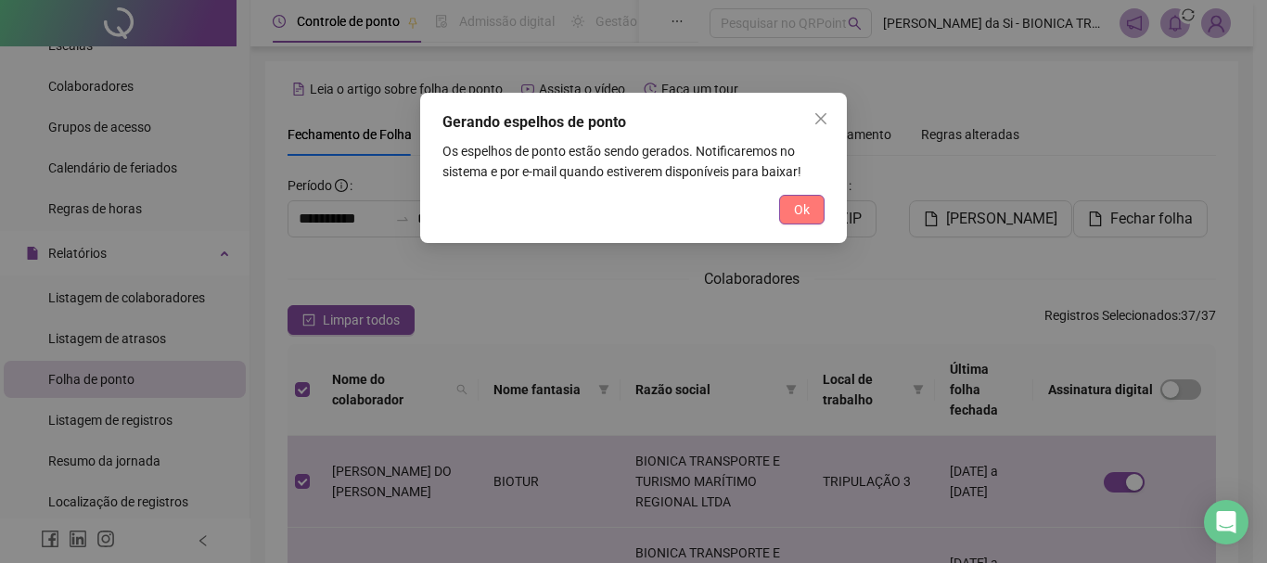
click at [797, 215] on span "Ok" at bounding box center [802, 209] width 16 height 20
